Goal: Task Accomplishment & Management: Manage account settings

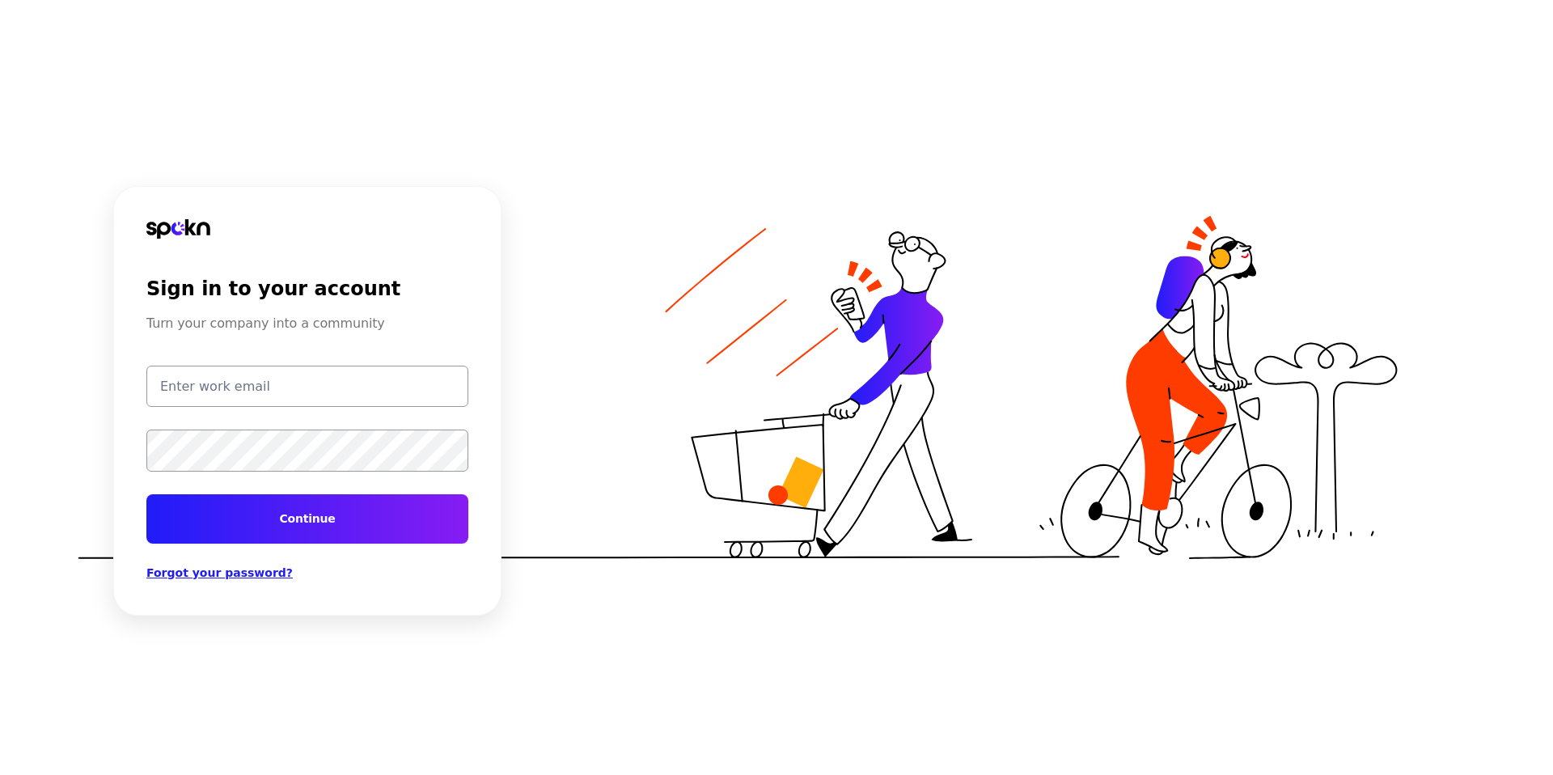
click at [184, 382] on input "email" at bounding box center [307, 386] width 322 height 41
type input "[EMAIL_ADDRESS][DOMAIN_NAME]"
click at [190, 225] on img at bounding box center [178, 228] width 64 height 19
click at [193, 572] on span "Forgot your password?" at bounding box center [219, 572] width 146 height 13
